Goal: Information Seeking & Learning: Learn about a topic

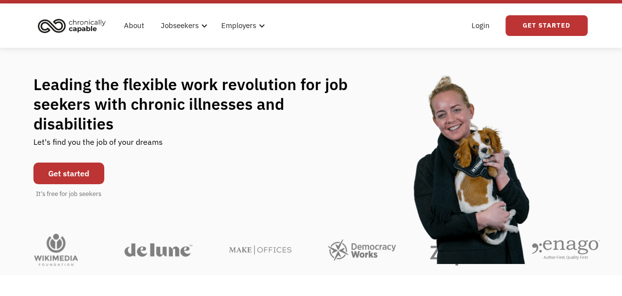
scroll to position [32, 0]
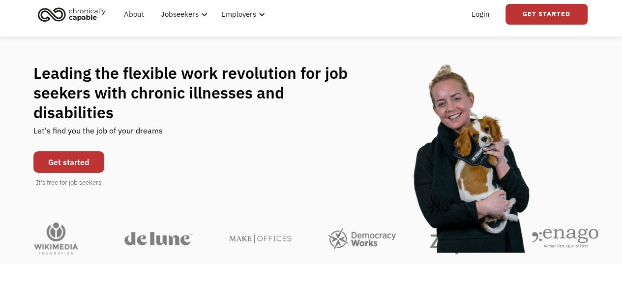
drag, startPoint x: 314, startPoint y: 99, endPoint x: 236, endPoint y: 97, distance: 78.2
click at [236, 96] on h1 "Leading the flexible work revolution for job seekers with chronic illnesses and…" at bounding box center [200, 92] width 334 height 59
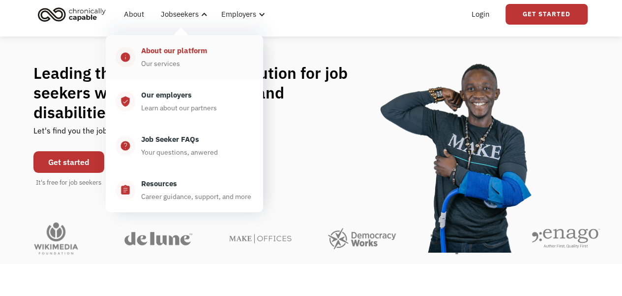
click at [169, 55] on div "About our platform" at bounding box center [174, 51] width 66 height 12
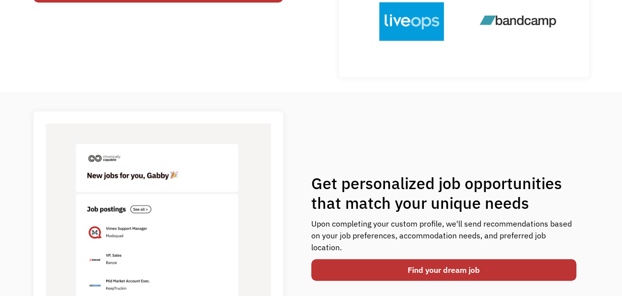
scroll to position [361, 0]
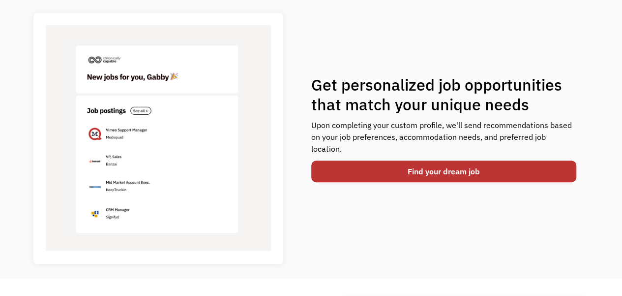
drag, startPoint x: 343, startPoint y: 95, endPoint x: 320, endPoint y: 94, distance: 23.1
click at [320, 94] on h1 "Get personalized job opportunities that match your unique needs" at bounding box center [444, 94] width 266 height 39
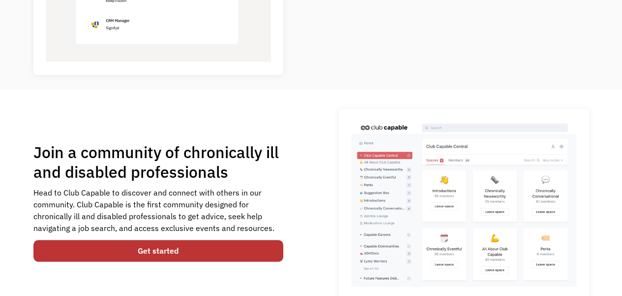
scroll to position [623, 0]
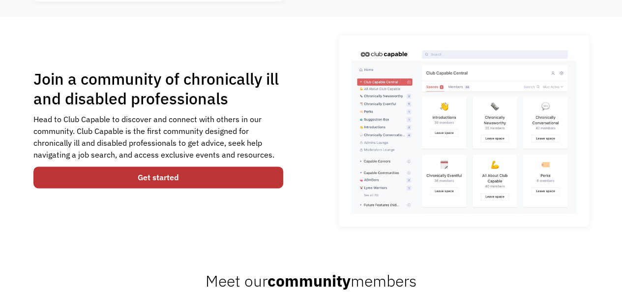
drag, startPoint x: 312, startPoint y: 100, endPoint x: 204, endPoint y: 103, distance: 108.2
click at [197, 103] on h1 "Join a community of chronically ill and disabled professionals" at bounding box center [158, 88] width 250 height 39
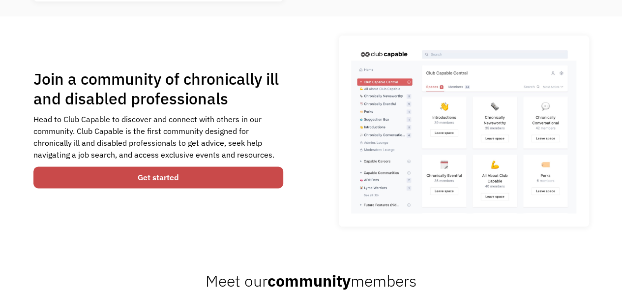
click at [165, 176] on link "Get started" at bounding box center [158, 177] width 250 height 22
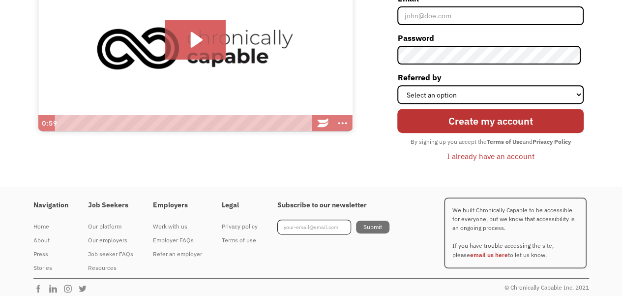
scroll to position [159, 0]
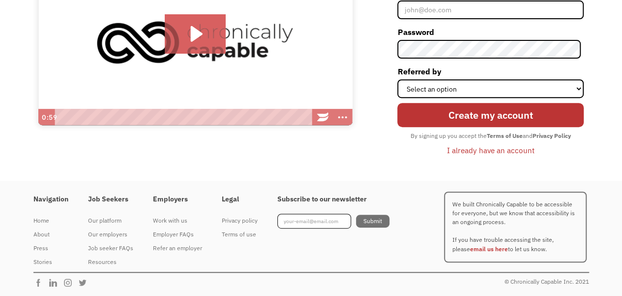
drag, startPoint x: 380, startPoint y: 139, endPoint x: 386, endPoint y: 145, distance: 8.0
click at [297, 160] on div "Signup to get started It's free for members! Click for sound @keyframes VOLUME_…" at bounding box center [312, 44] width 576 height 271
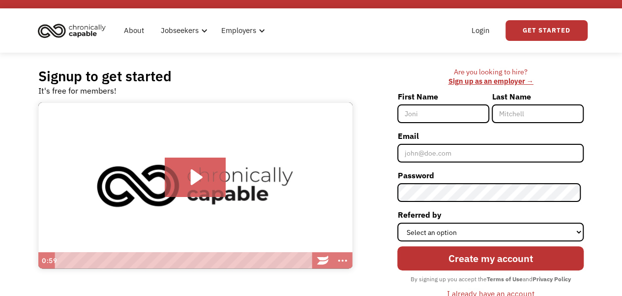
scroll to position [0, 0]
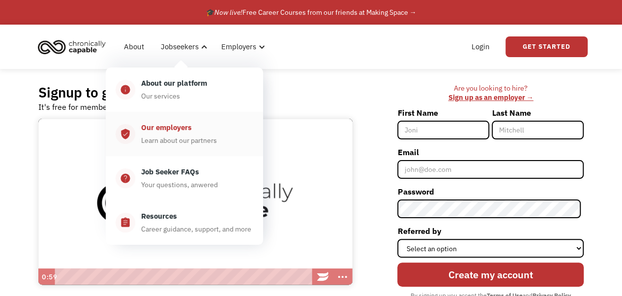
click at [177, 125] on div "Our employers" at bounding box center [166, 127] width 51 height 12
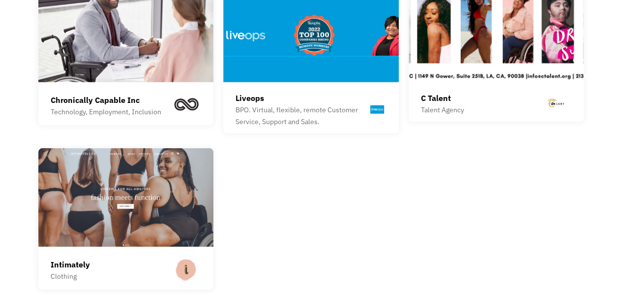
scroll to position [1377, 0]
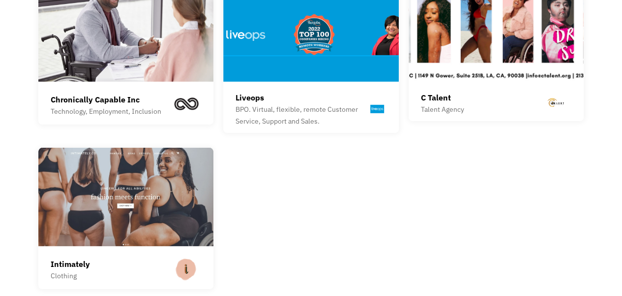
drag, startPoint x: 325, startPoint y: 173, endPoint x: 299, endPoint y: 180, distance: 26.5
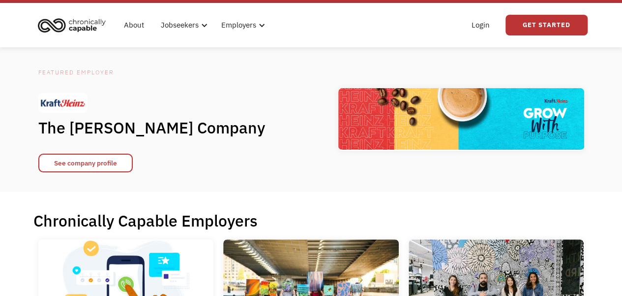
scroll to position [0, 0]
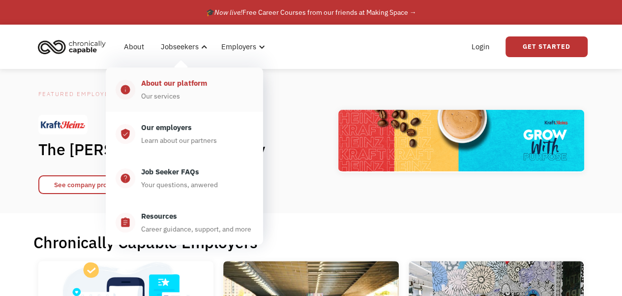
click at [162, 78] on div "About our platform" at bounding box center [174, 83] width 66 height 12
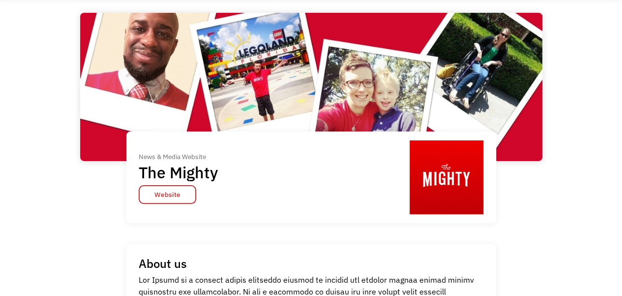
scroll to position [98, 0]
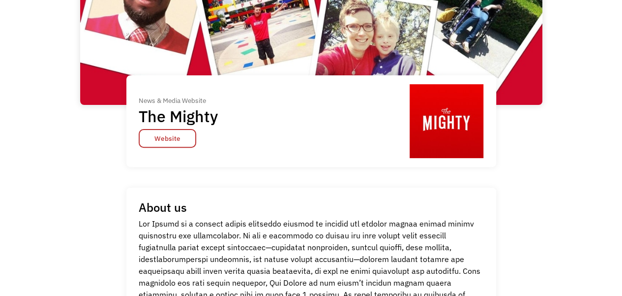
drag, startPoint x: 30, startPoint y: 107, endPoint x: 0, endPoint y: 117, distance: 31.1
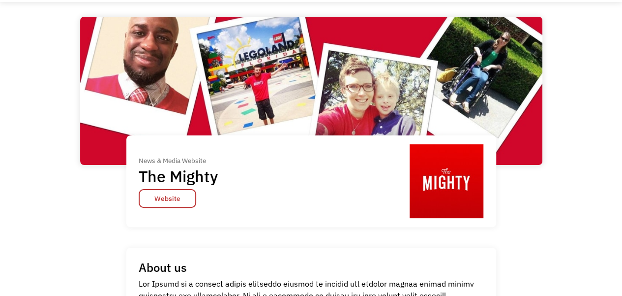
scroll to position [0, 0]
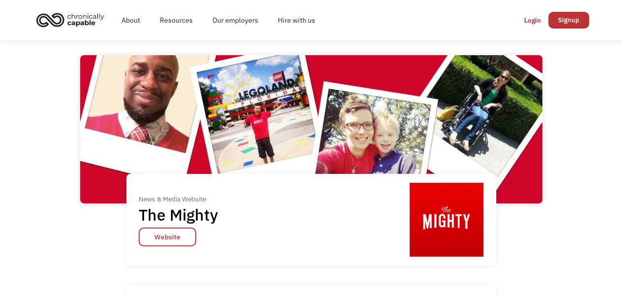
drag, startPoint x: 145, startPoint y: 76, endPoint x: 52, endPoint y: 81, distance: 93.1
drag, startPoint x: 49, startPoint y: 127, endPoint x: 15, endPoint y: 128, distance: 34.0
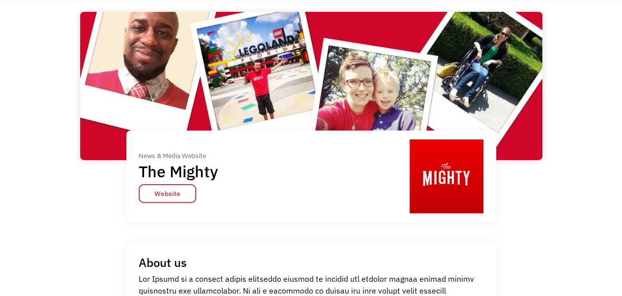
scroll to position [98, 0]
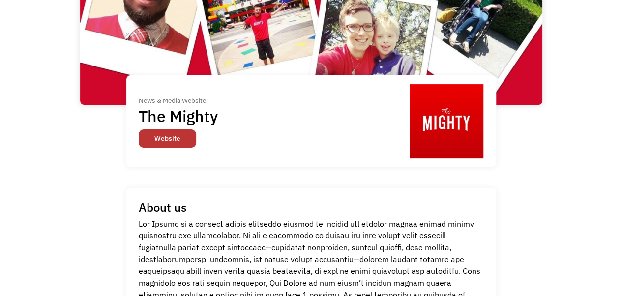
click at [169, 138] on link "Website" at bounding box center [168, 138] width 58 height 19
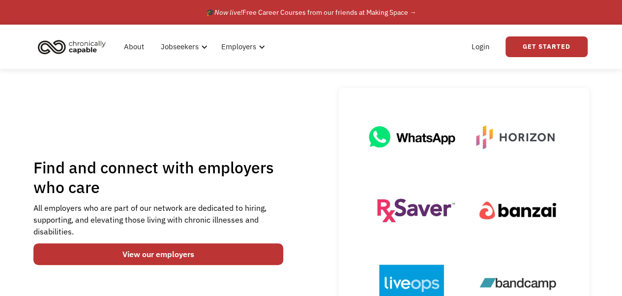
drag, startPoint x: 99, startPoint y: 134, endPoint x: 61, endPoint y: 133, distance: 38.4
click at [61, 133] on div "Find and connect with employers who care All employers who are part of our netw…" at bounding box center [311, 213] width 556 height 251
click at [133, 52] on link "About" at bounding box center [134, 46] width 32 height 31
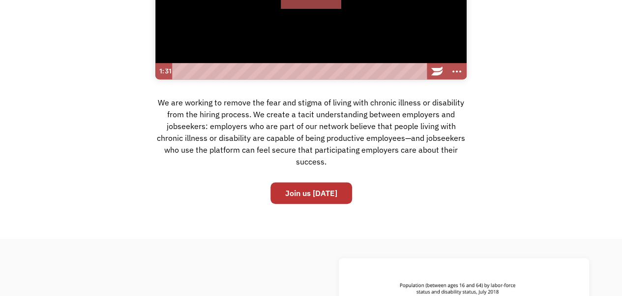
scroll to position [131, 0]
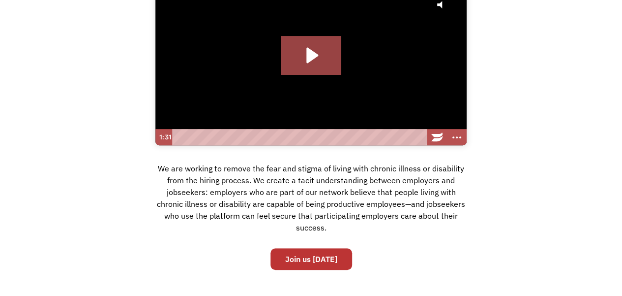
drag, startPoint x: 522, startPoint y: 101, endPoint x: 541, endPoint y: 82, distance: 26.4
click at [541, 81] on div "Our value Click for sound @keyframes VOLUME_SMALL_WAVE_FLASH { 0% { opacity: 0;…" at bounding box center [311, 114] width 622 height 322
drag, startPoint x: 542, startPoint y: 88, endPoint x: 560, endPoint y: 75, distance: 22.0
click at [560, 75] on div "Our value Click for sound @keyframes VOLUME_SMALL_WAVE_FLASH { 0% { opacity: 0;…" at bounding box center [311, 114] width 622 height 322
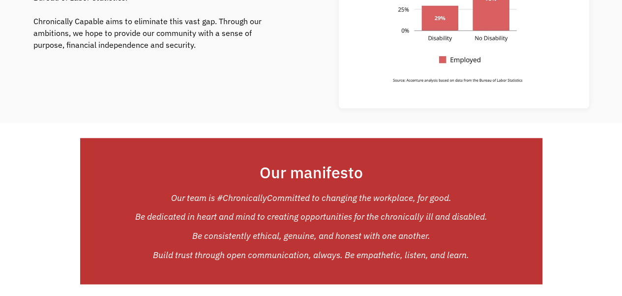
scroll to position [656, 0]
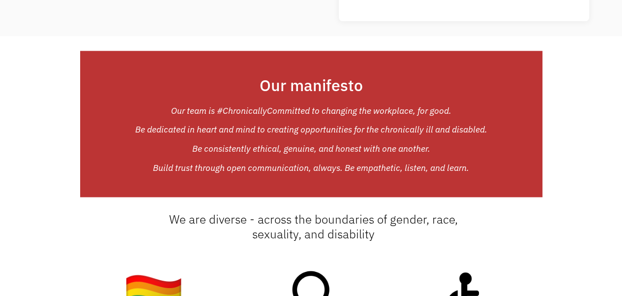
drag, startPoint x: 40, startPoint y: 153, endPoint x: 7, endPoint y: 163, distance: 33.9
click at [7, 163] on div "Our manifesto Our team is #ChronicallyCommitted to changing the workplace, for …" at bounding box center [311, 124] width 622 height 147
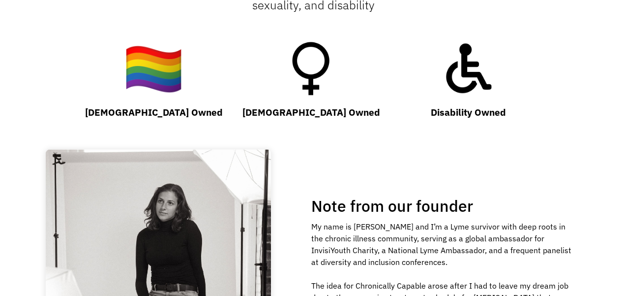
scroll to position [984, 0]
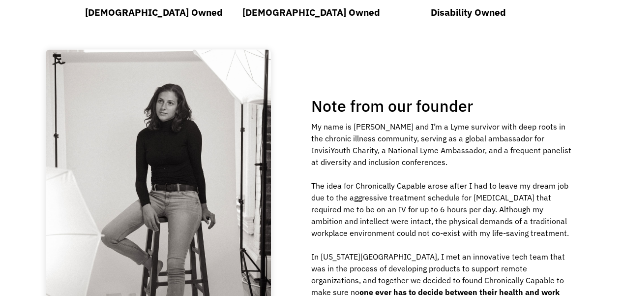
drag, startPoint x: 471, startPoint y: 121, endPoint x: 547, endPoint y: 125, distance: 75.9
click at [547, 125] on div "Note from our founder My name is [PERSON_NAME] and I’m a Lyme survivor with dee…" at bounding box center [444, 202] width 266 height 213
drag, startPoint x: 530, startPoint y: 135, endPoint x: 558, endPoint y: 136, distance: 27.6
click at [558, 136] on div "My name is [PERSON_NAME] and I’m a Lyme survivor with deep roots in the chronic…" at bounding box center [444, 215] width 266 height 189
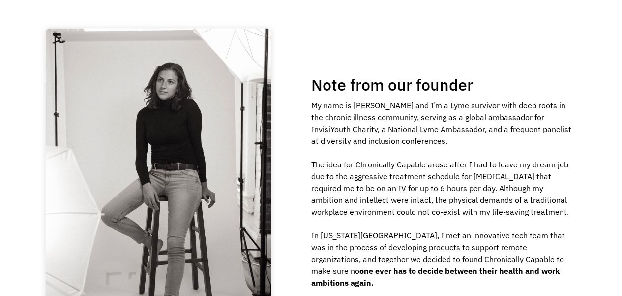
scroll to position [1016, 0]
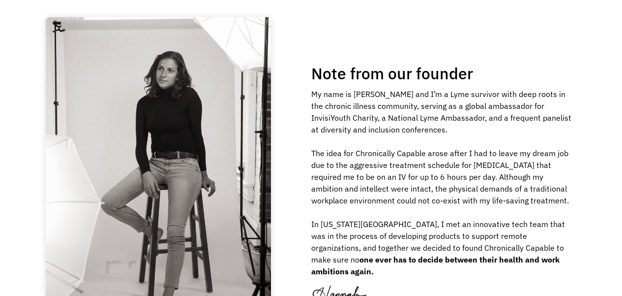
drag, startPoint x: 541, startPoint y: 122, endPoint x: 558, endPoint y: 126, distance: 17.8
click at [558, 126] on div "My name is [PERSON_NAME] and I’m a Lyme survivor with deep roots in the chronic…" at bounding box center [444, 182] width 266 height 189
drag, startPoint x: 516, startPoint y: 138, endPoint x: 554, endPoint y: 145, distance: 37.9
click at [554, 145] on div "My name is [PERSON_NAME] and I’m a Lyme survivor with deep roots in the chronic…" at bounding box center [444, 182] width 266 height 189
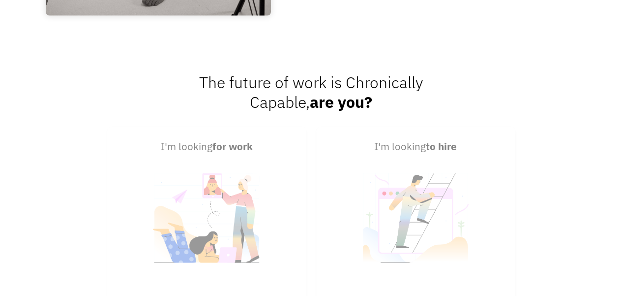
scroll to position [1344, 0]
